Goal: Information Seeking & Learning: Learn about a topic

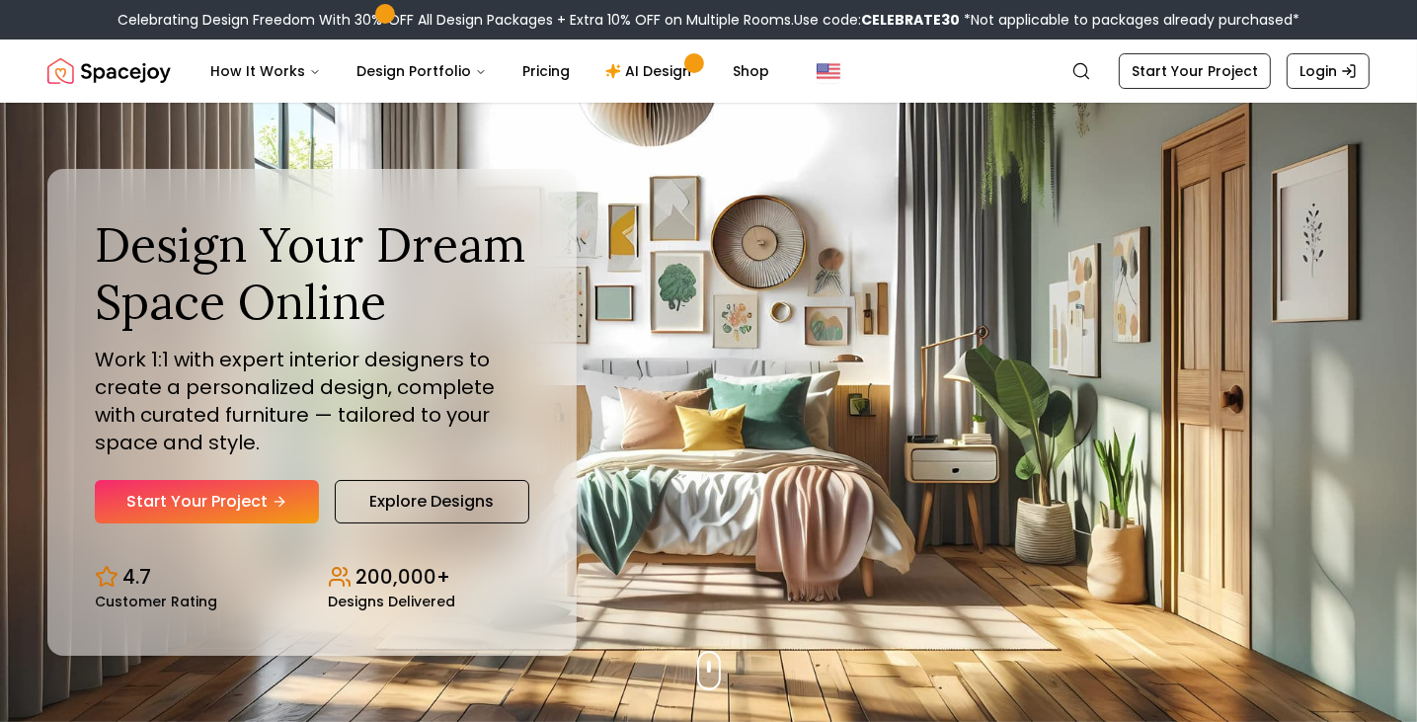
scroll to position [24, 0]
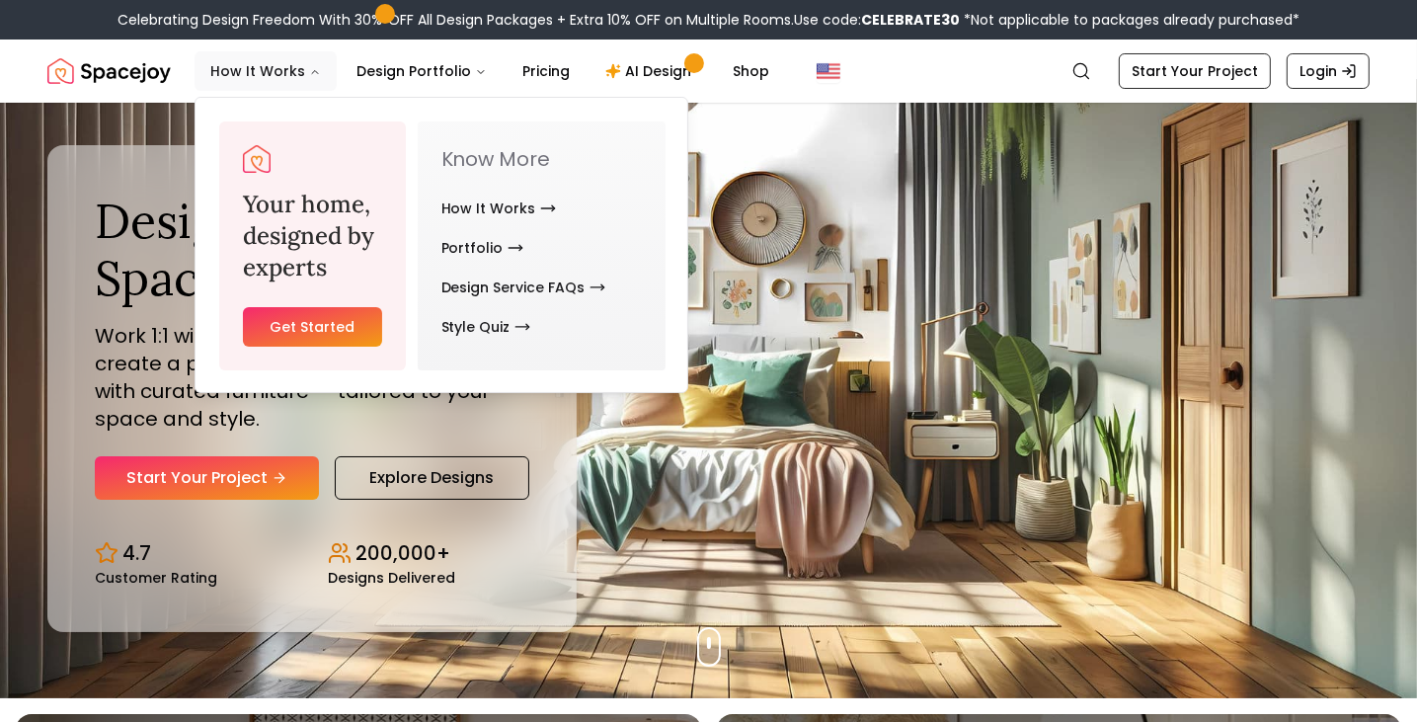
click at [287, 84] on button "How It Works" at bounding box center [266, 71] width 142 height 40
click at [265, 80] on button "How It Works" at bounding box center [266, 71] width 142 height 40
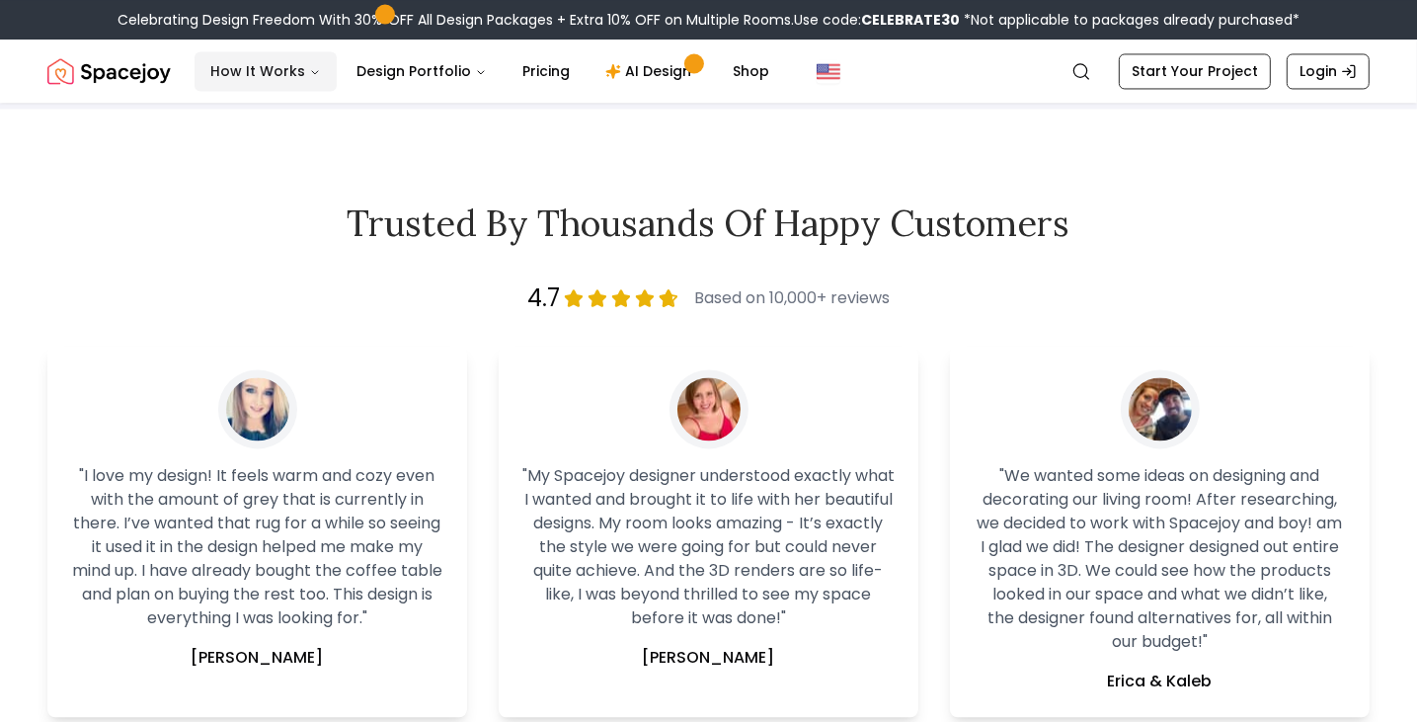
scroll to position [3854, 0]
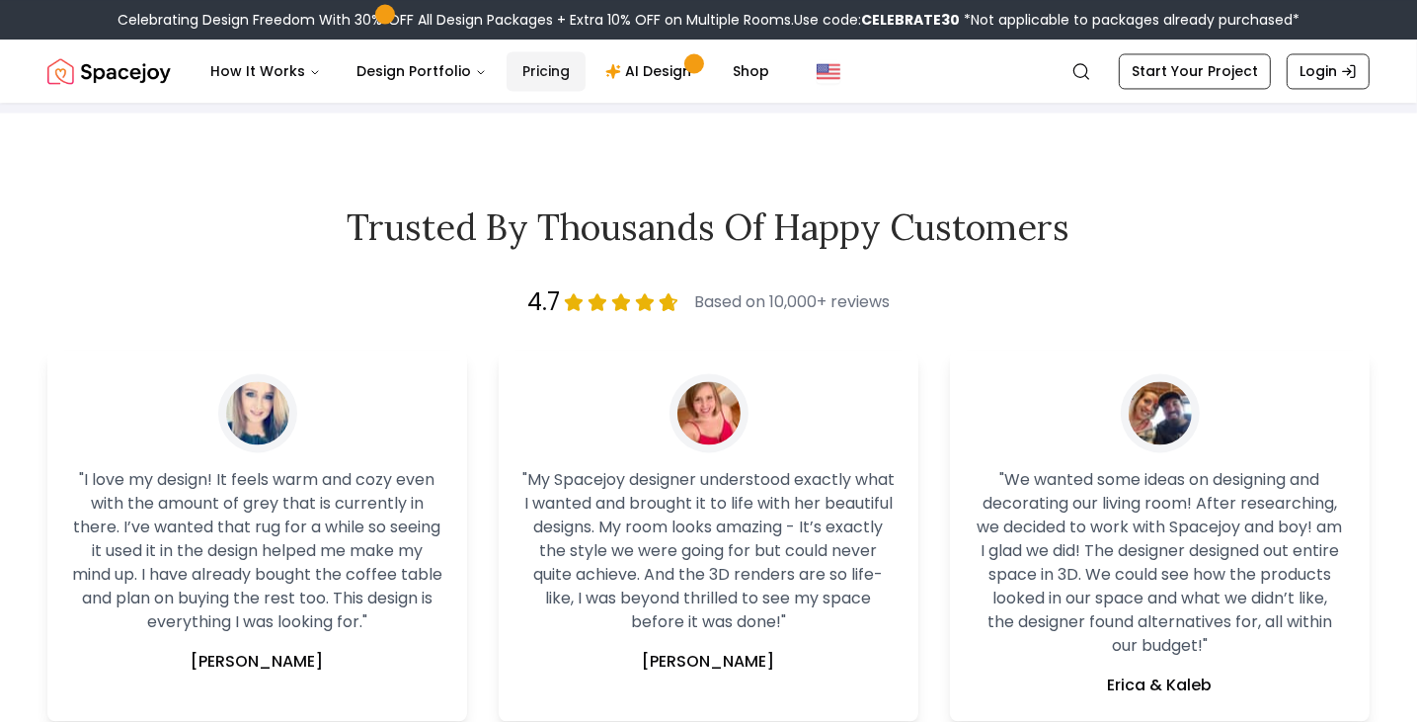
click at [545, 73] on link "Pricing" at bounding box center [546, 71] width 79 height 40
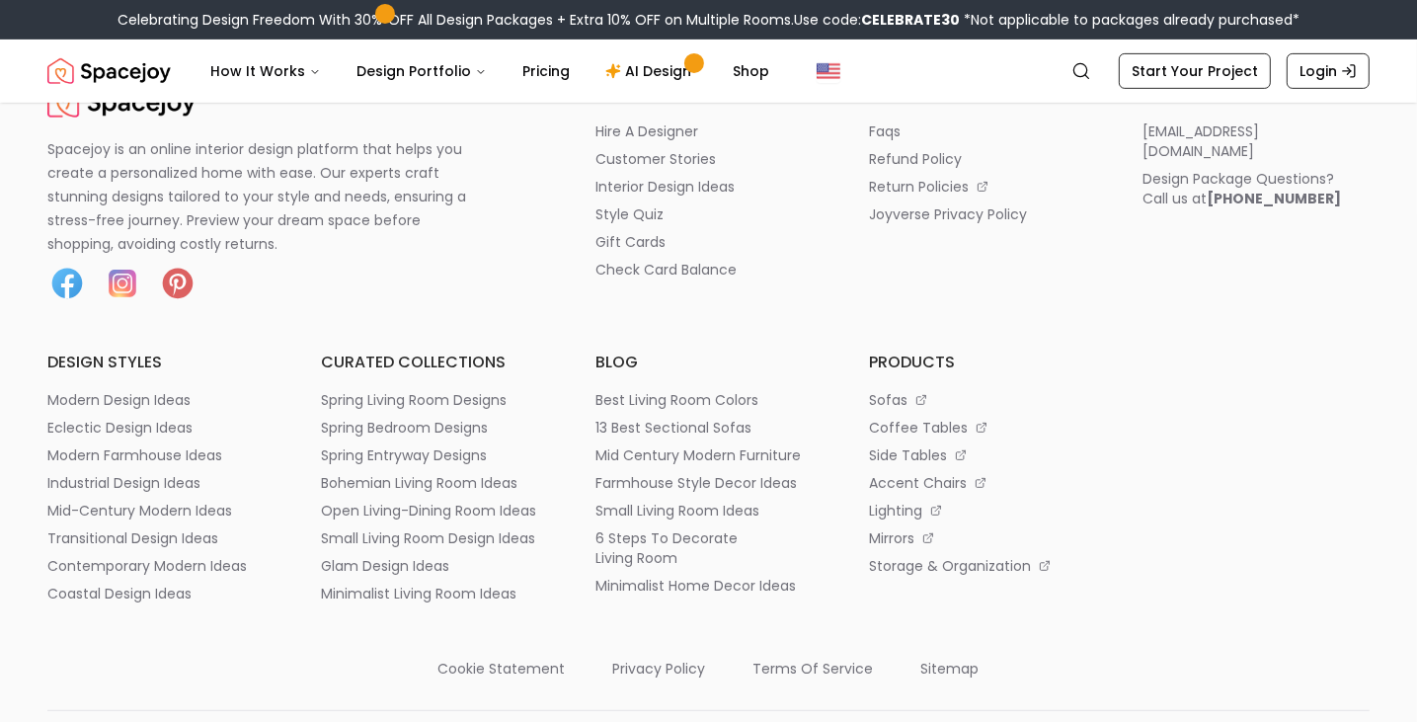
scroll to position [711, 0]
